Goal: Task Accomplishment & Management: Use online tool/utility

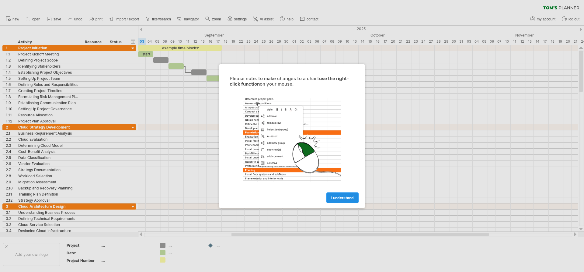
click at [348, 199] on span "I understand" at bounding box center [343, 197] width 23 height 5
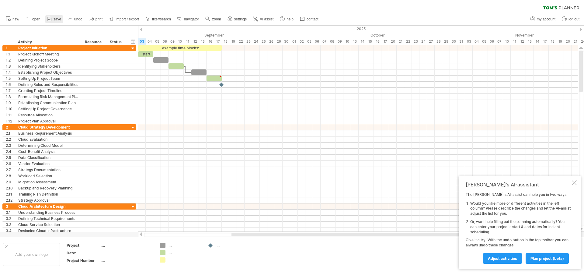
click at [58, 19] on span "save" at bounding box center [58, 19] width 8 height 4
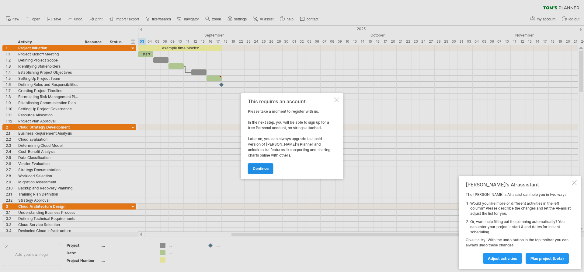
click at [264, 169] on span "continue" at bounding box center [261, 168] width 16 height 5
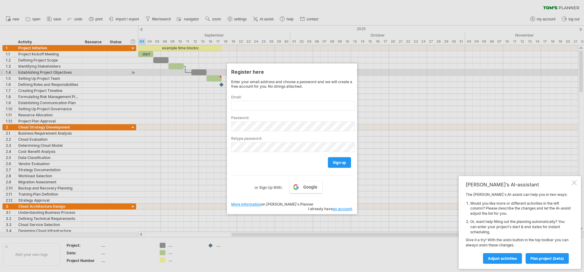
click at [446, 75] on div at bounding box center [292, 136] width 584 height 272
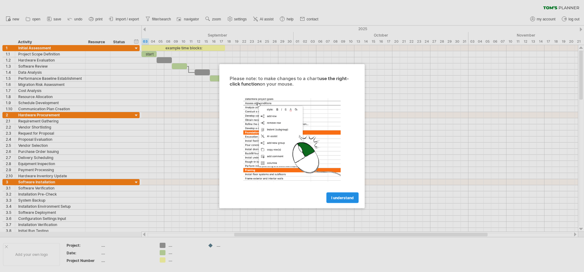
click at [336, 196] on span "I understand" at bounding box center [343, 197] width 23 height 5
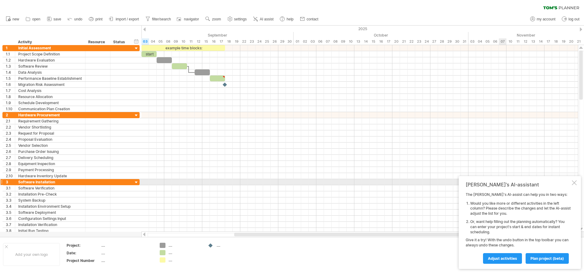
click at [576, 182] on div at bounding box center [574, 182] width 5 height 5
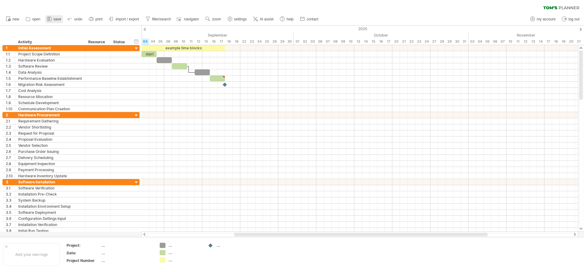
click at [55, 20] on span "save" at bounding box center [58, 19] width 8 height 4
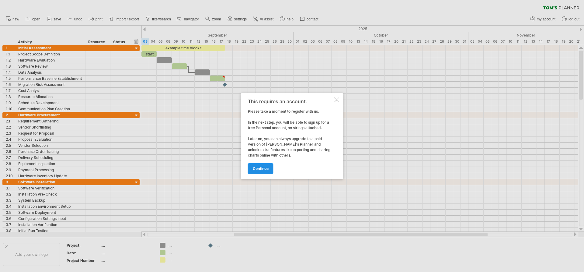
click at [269, 163] on link "continue" at bounding box center [261, 168] width 26 height 11
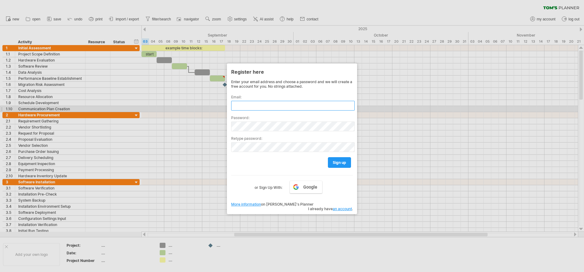
click at [245, 107] on input "text" at bounding box center [293, 106] width 124 height 10
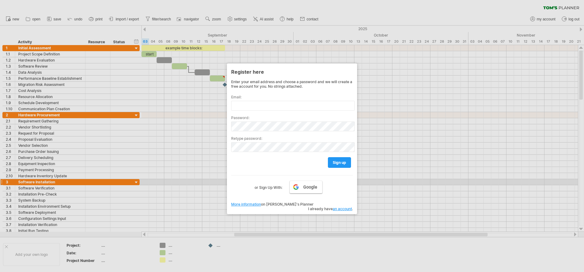
click at [307, 185] on span "Google" at bounding box center [311, 186] width 14 height 5
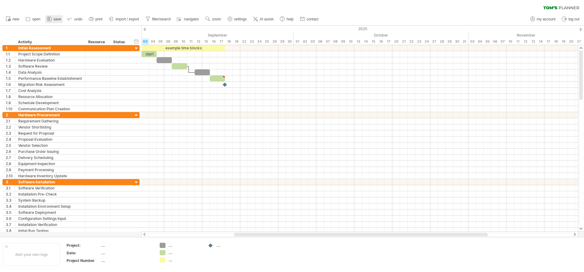
click at [52, 18] on icon at bounding box center [49, 19] width 6 height 6
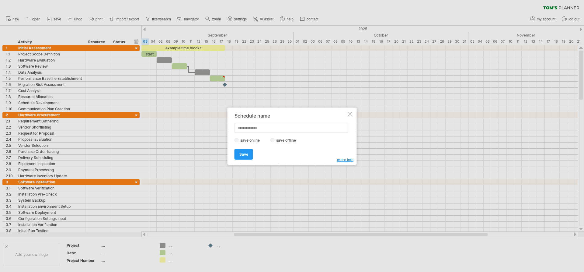
click at [276, 139] on label "save offline" at bounding box center [288, 140] width 26 height 5
click at [248, 152] on span "Save" at bounding box center [244, 154] width 9 height 5
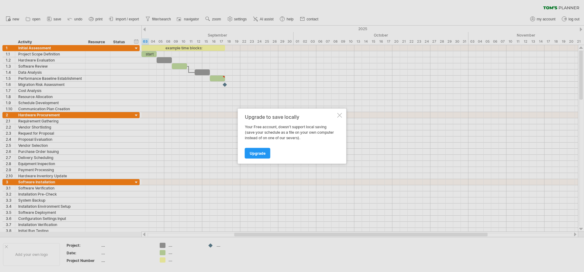
click at [339, 114] on div at bounding box center [340, 115] width 5 height 5
